Goal: Browse casually

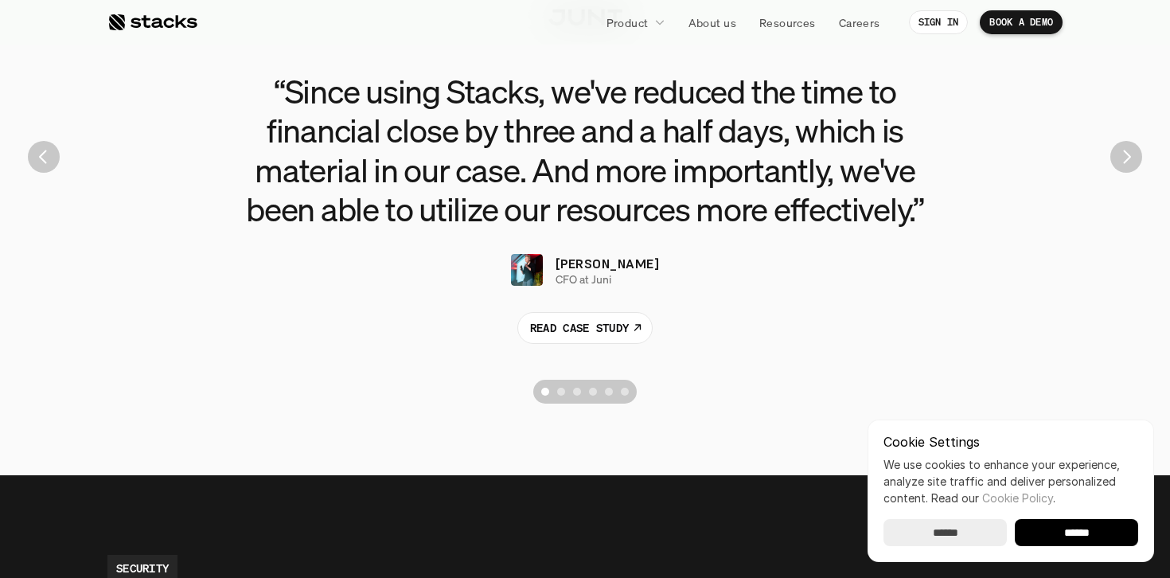
scroll to position [3706, 0]
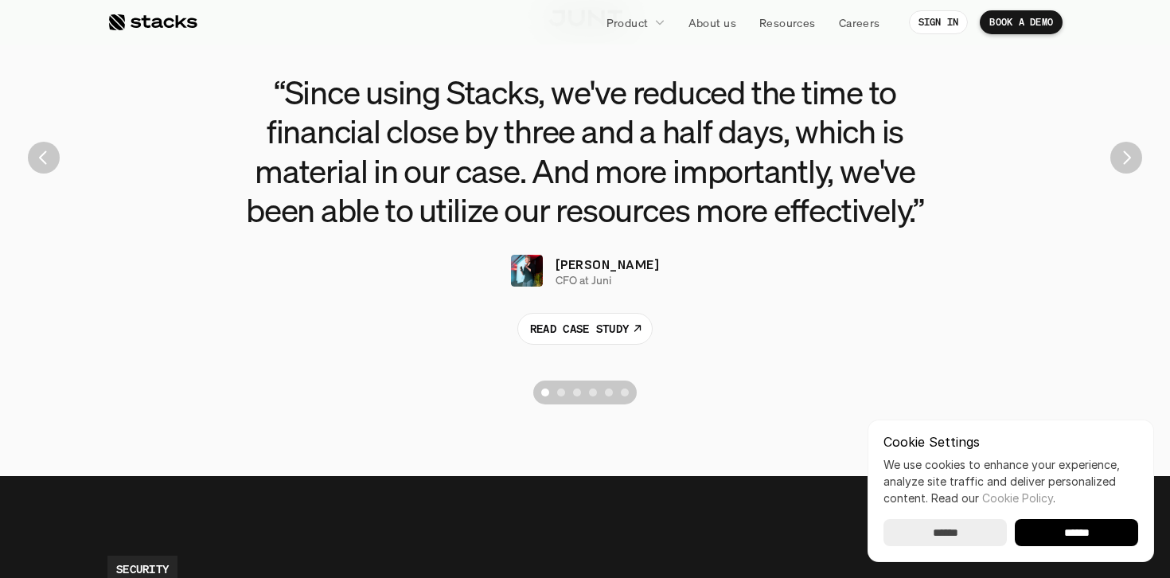
click at [1117, 158] on img "Next" at bounding box center [1126, 158] width 32 height 32
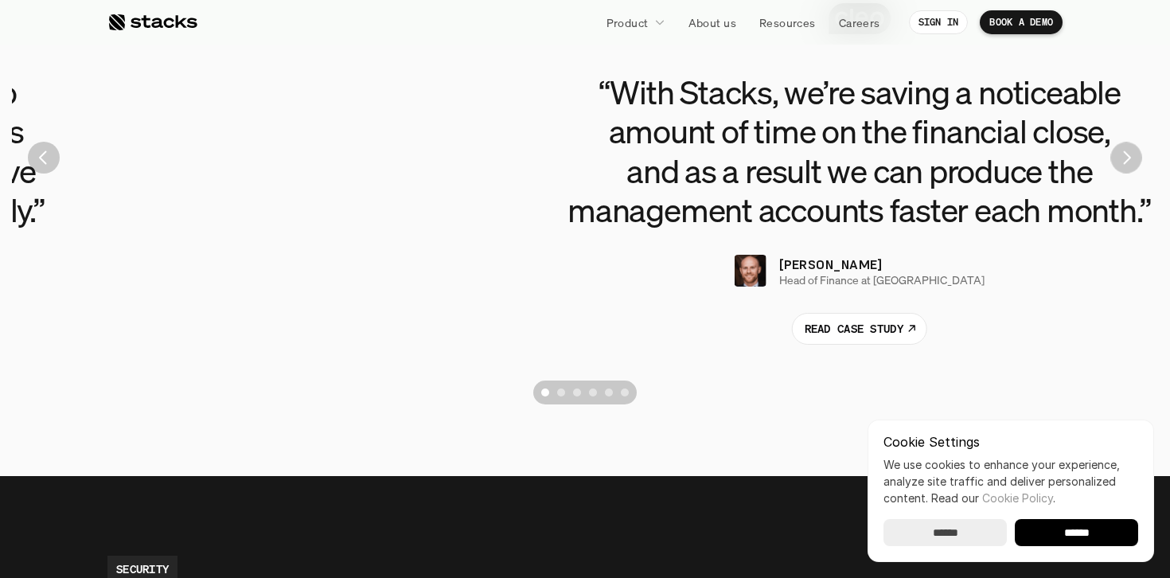
click at [1126, 158] on img "Next" at bounding box center [1125, 157] width 31 height 31
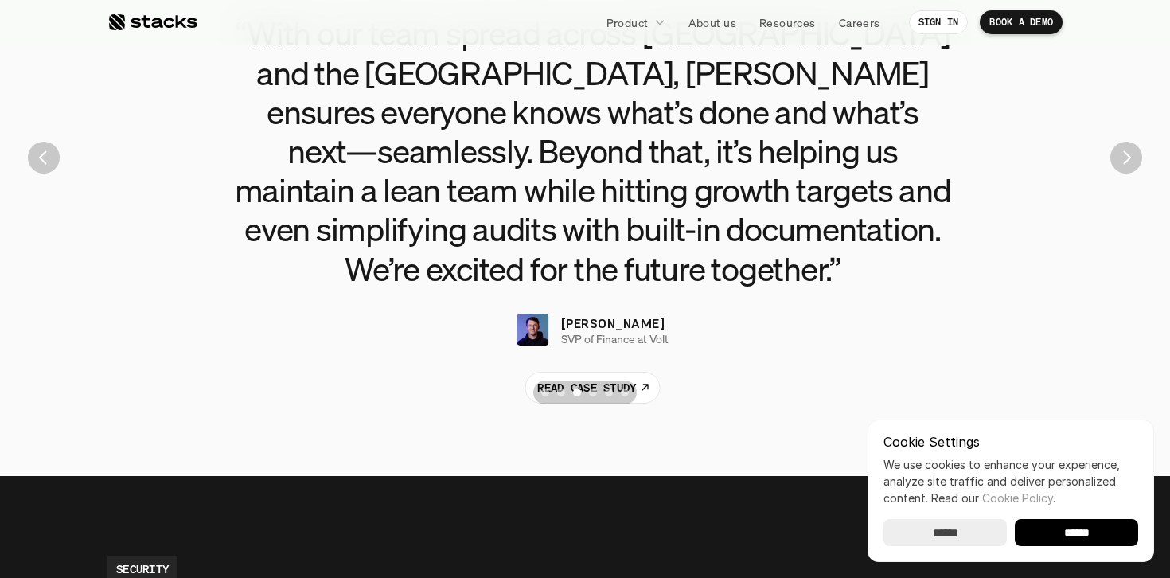
click at [1126, 159] on img "Next" at bounding box center [1126, 158] width 32 height 32
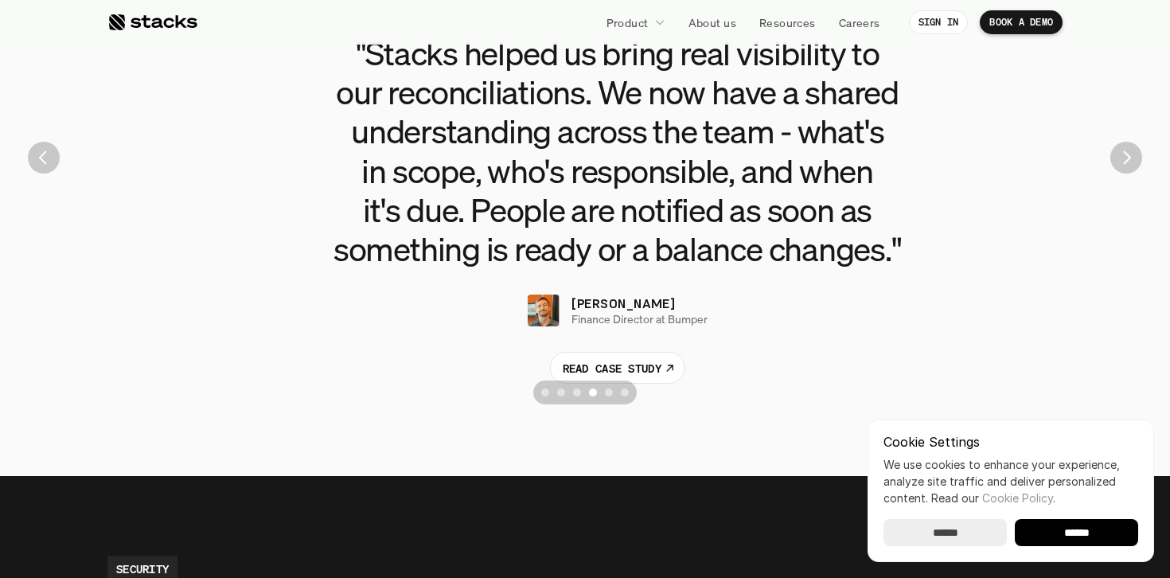
click at [1126, 159] on img "Next" at bounding box center [1126, 158] width 32 height 32
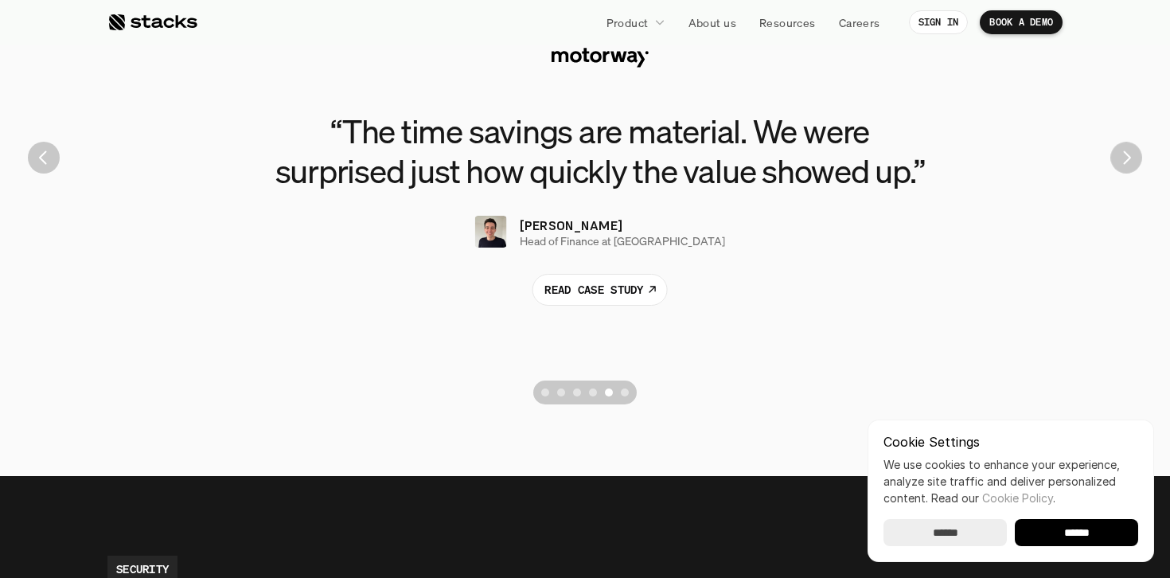
click at [1126, 160] on img "Next" at bounding box center [1126, 158] width 32 height 32
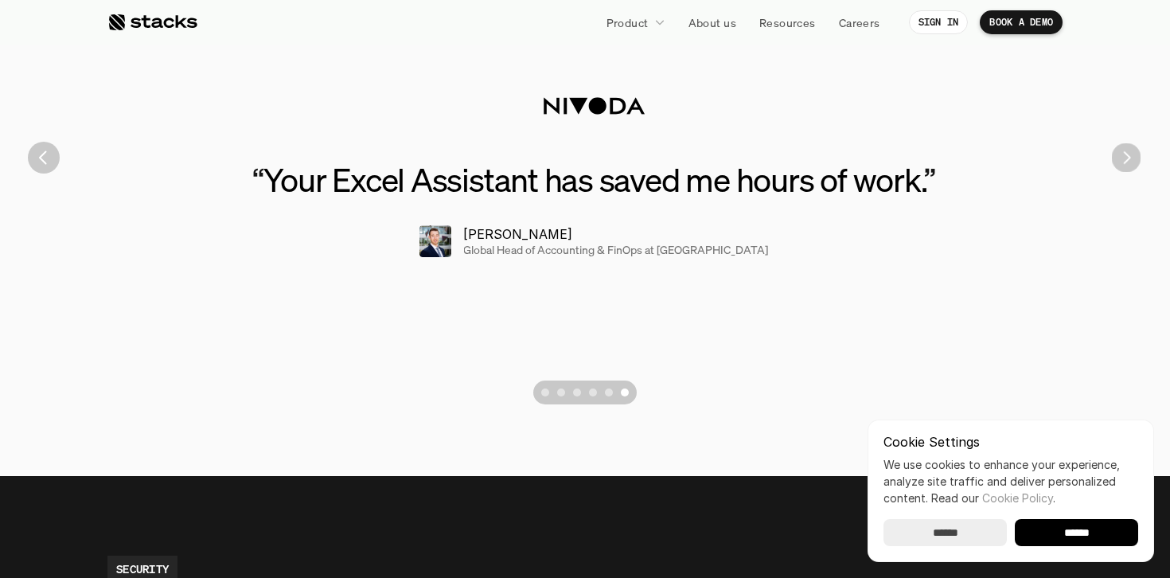
click at [1127, 160] on img "Next" at bounding box center [1126, 157] width 29 height 29
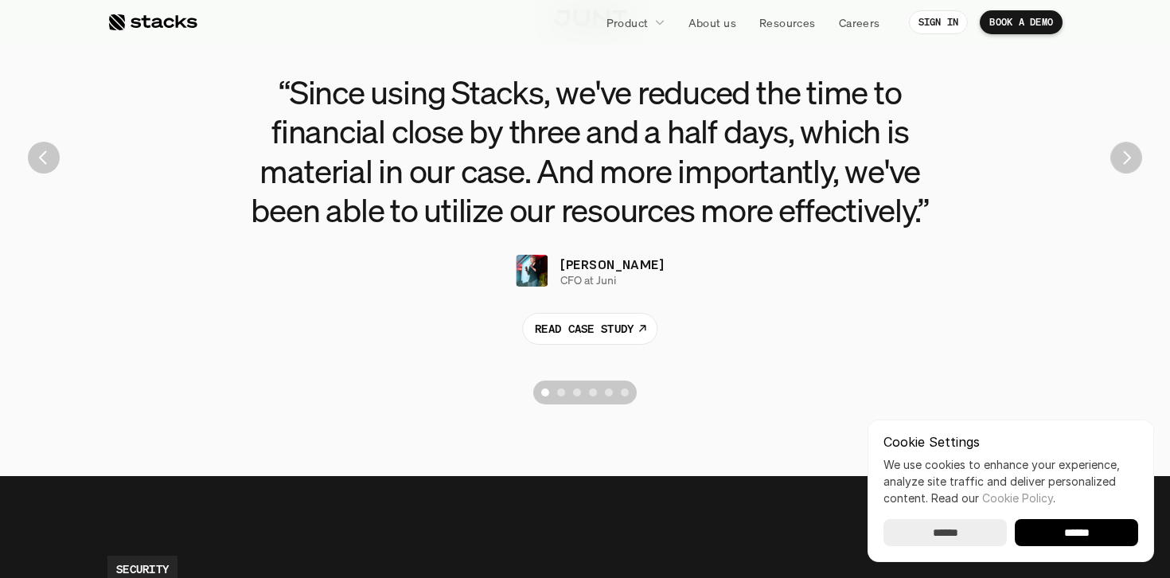
click at [1127, 160] on img "Next" at bounding box center [1125, 157] width 31 height 31
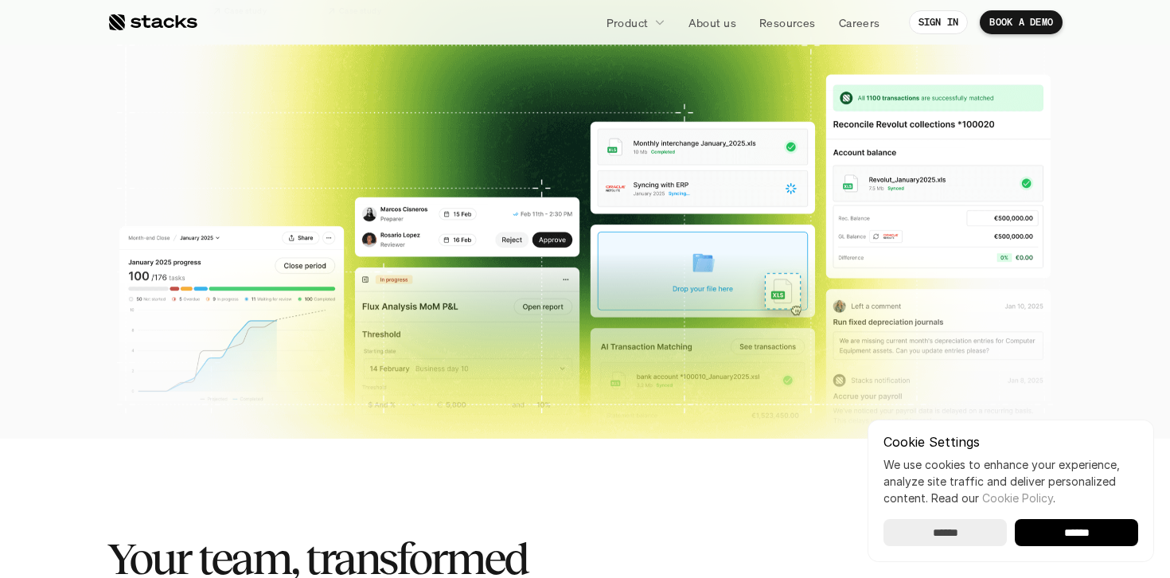
scroll to position [532, 0]
